Goal: Transaction & Acquisition: Purchase product/service

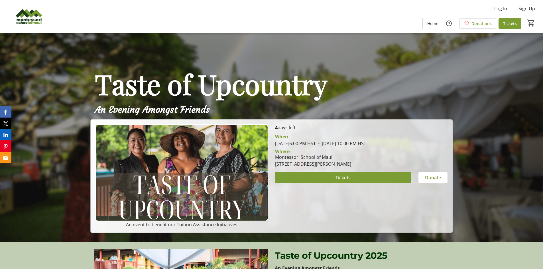
scroll to position [29, 0]
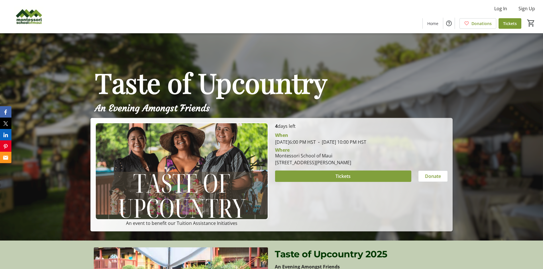
click at [330, 174] on span at bounding box center [343, 177] width 136 height 14
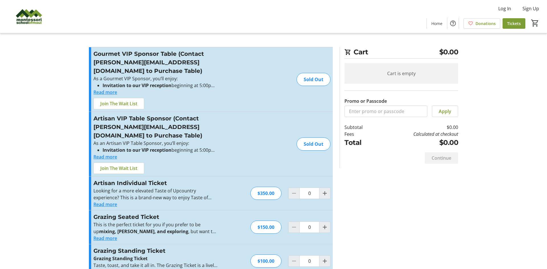
click at [103, 269] on button "Read more" at bounding box center [105, 272] width 24 height 7
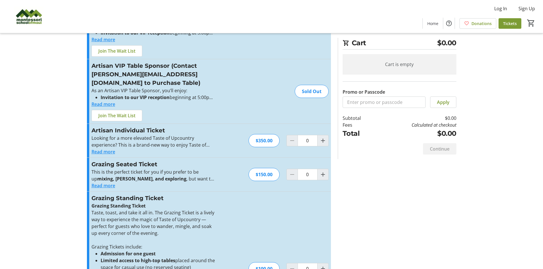
scroll to position [57, 0]
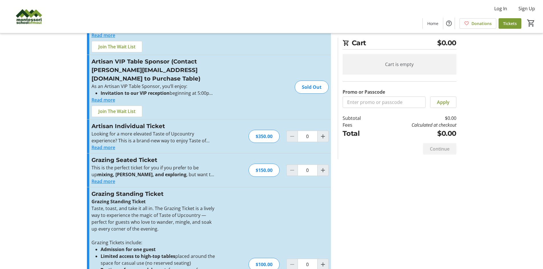
click at [109, 144] on button "Read more" at bounding box center [104, 147] width 24 height 7
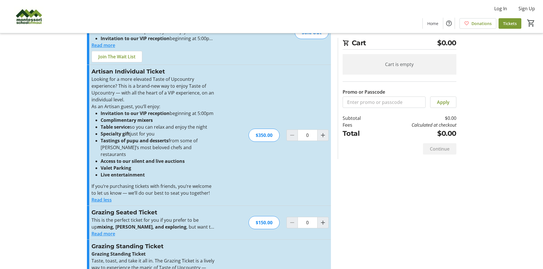
scroll to position [114, 0]
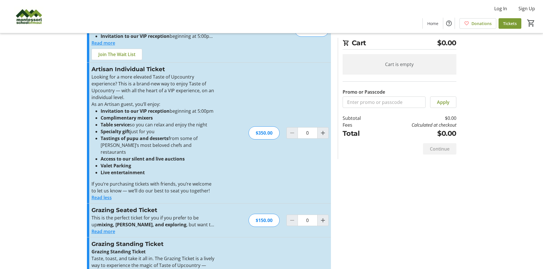
click at [110, 228] on button "Read more" at bounding box center [104, 231] width 24 height 7
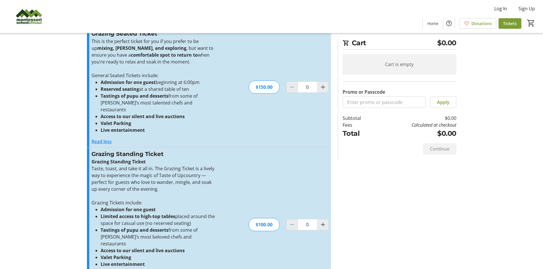
scroll to position [293, 0]
